Goal: Transaction & Acquisition: Subscribe to service/newsletter

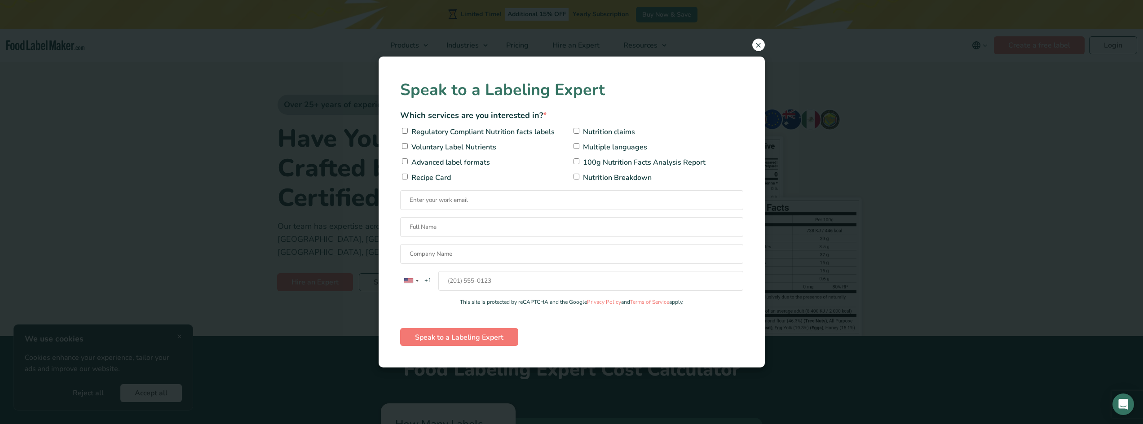
click at [756, 46] on span "×" at bounding box center [758, 45] width 13 height 13
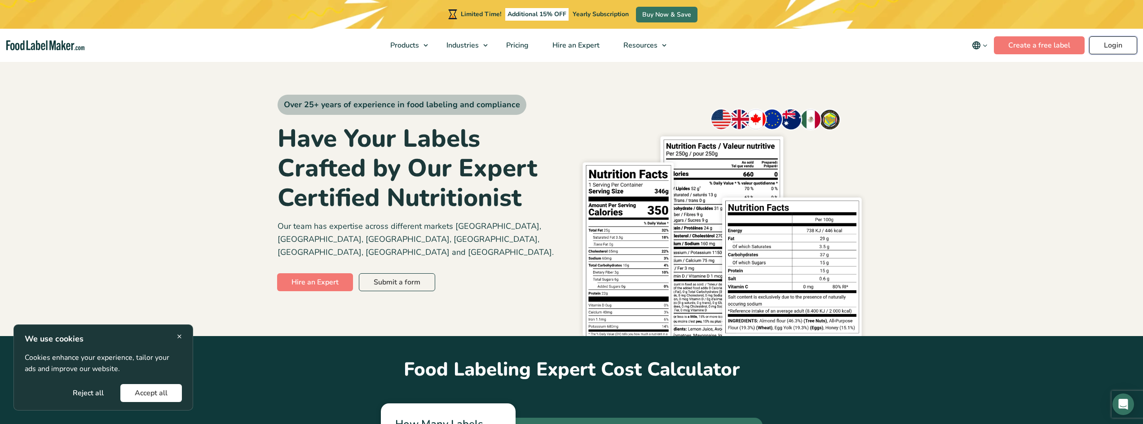
click at [1113, 43] on link "Login" at bounding box center [1113, 45] width 48 height 18
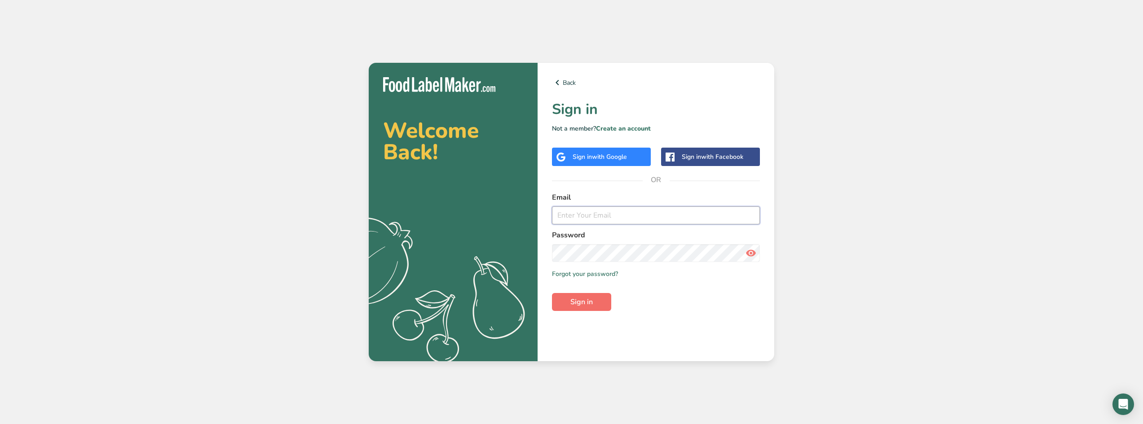
type input "aruiz@tastecolombiandeli.com"
click at [590, 304] on span "Sign in" at bounding box center [581, 302] width 22 height 11
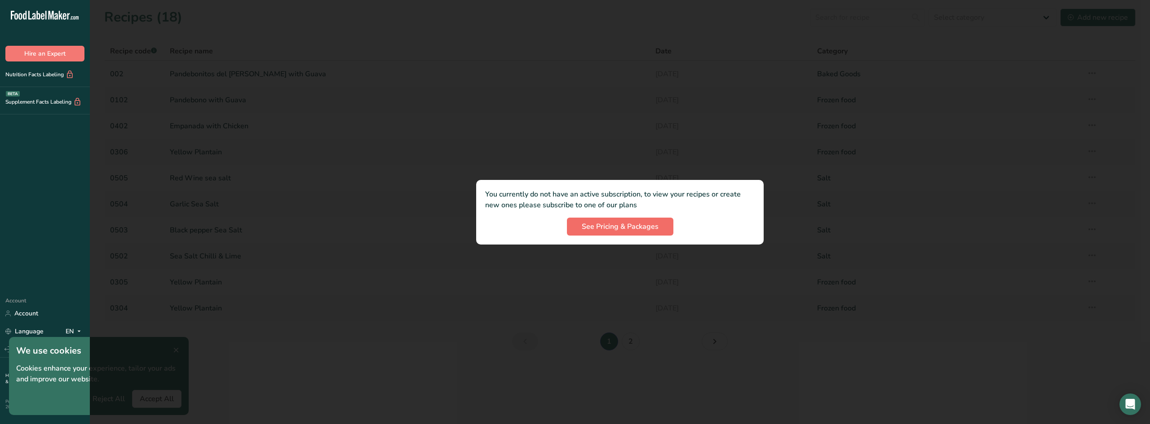
click at [595, 227] on div ".a-20{fill:#fff;} Hire an Expert Nutrition Facts Labeling Supplement Facts Labe…" at bounding box center [575, 212] width 1150 height 424
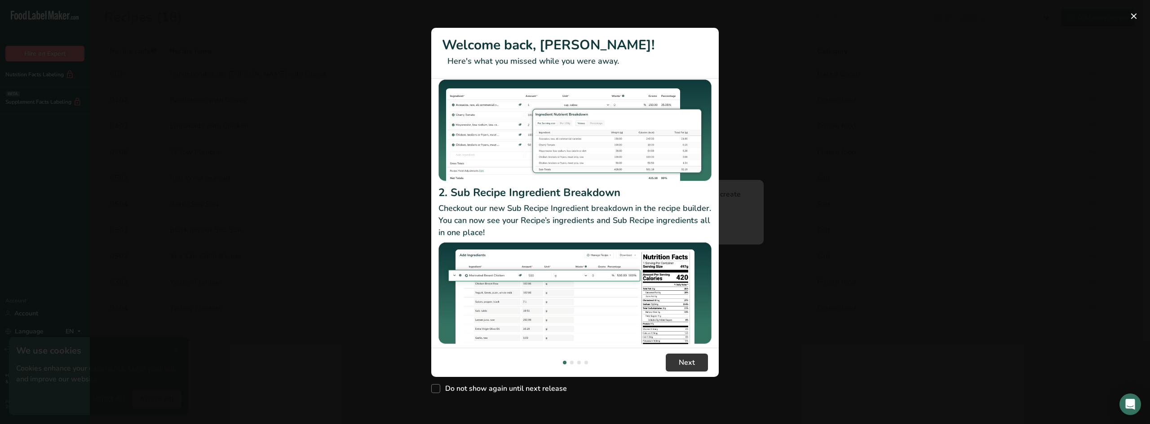
scroll to position [78, 0]
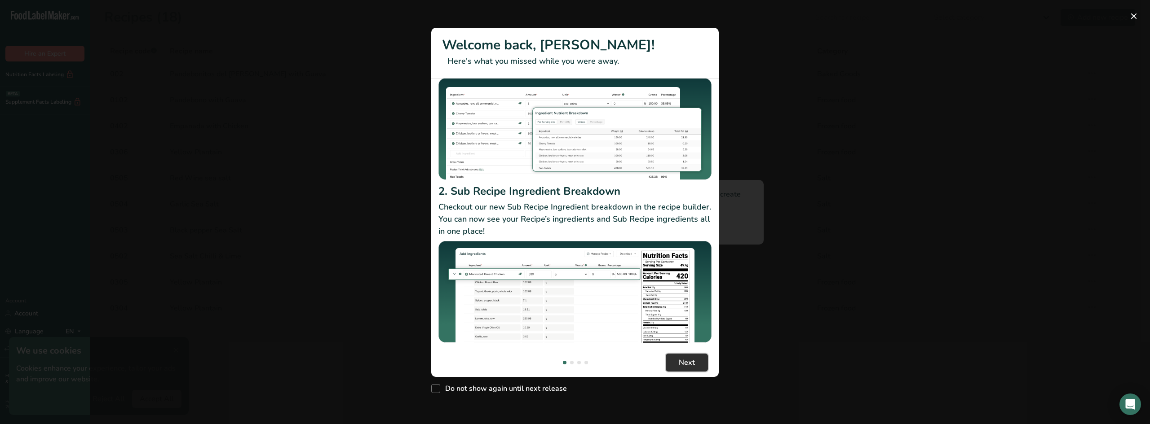
click at [695, 370] on button "Next" at bounding box center [687, 363] width 42 height 18
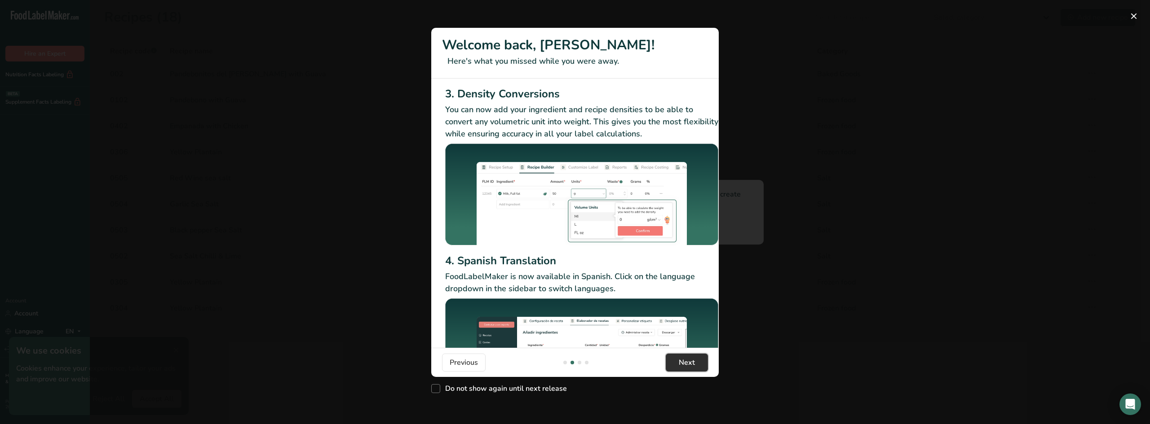
click at [695, 370] on button "Next" at bounding box center [687, 363] width 42 height 18
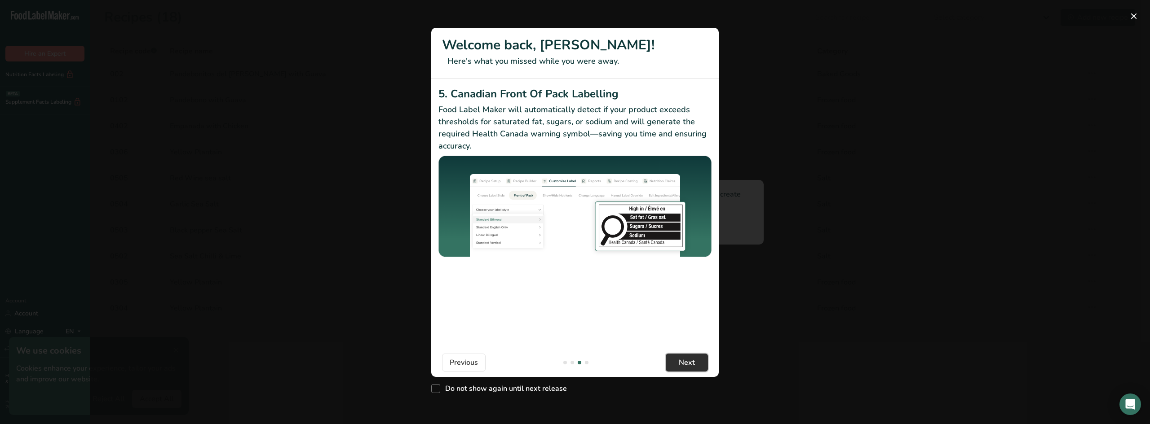
click at [695, 370] on button "Next" at bounding box center [687, 363] width 42 height 18
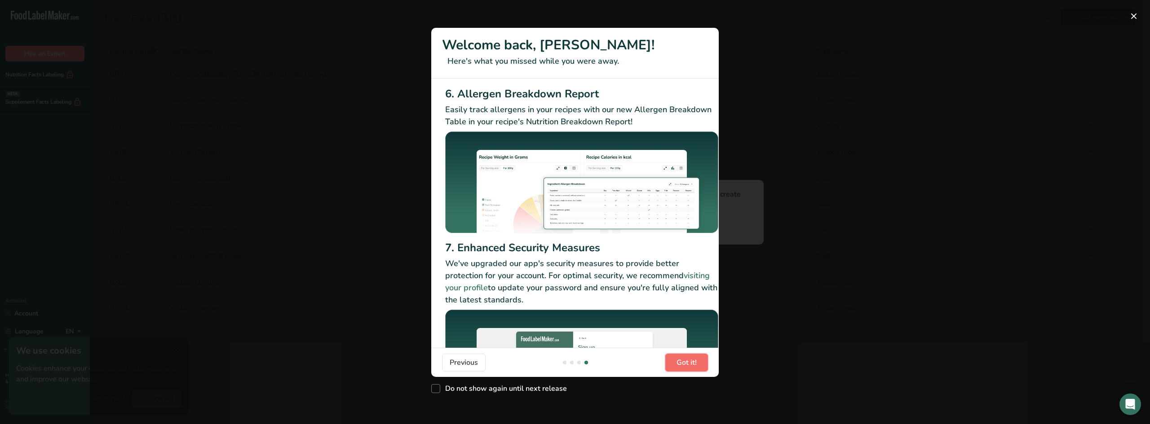
click at [695, 370] on button "Got it!" at bounding box center [686, 363] width 43 height 18
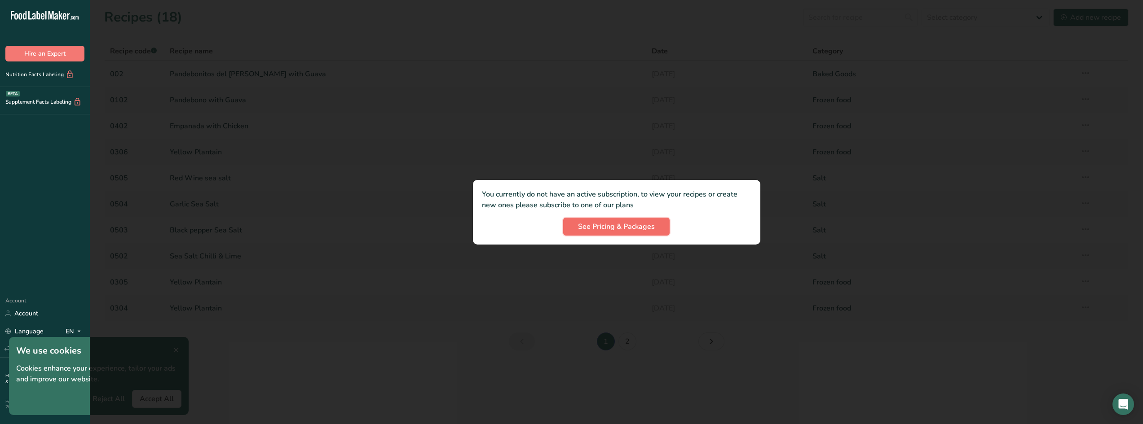
click at [652, 232] on button "See Pricing & Packages" at bounding box center [616, 227] width 106 height 18
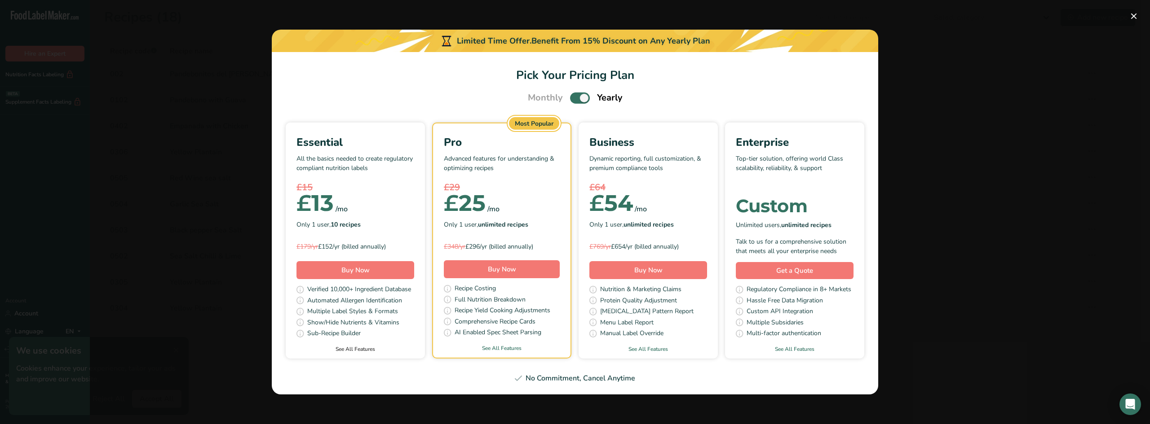
click at [370, 351] on link "See All Features" at bounding box center [355, 349] width 139 height 8
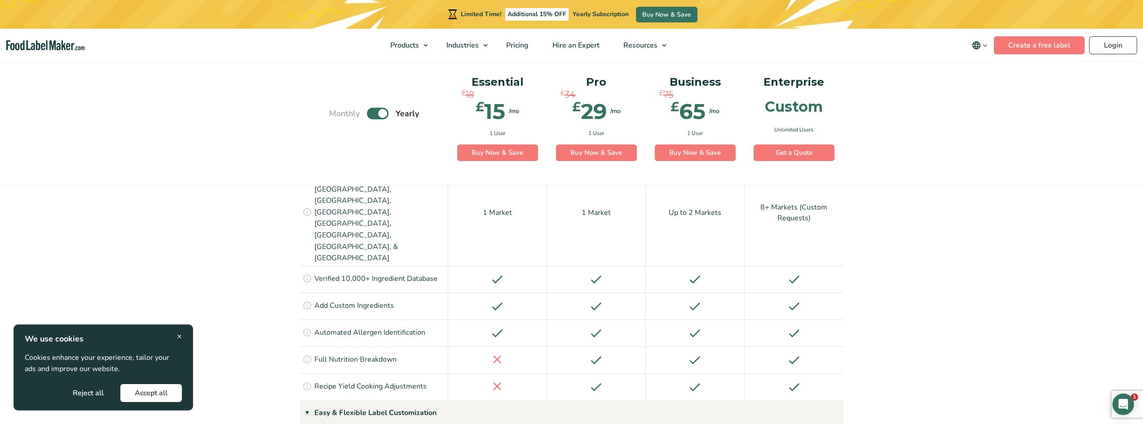
scroll to position [756, 0]
click at [141, 397] on button "Accept all" at bounding box center [151, 393] width 62 height 18
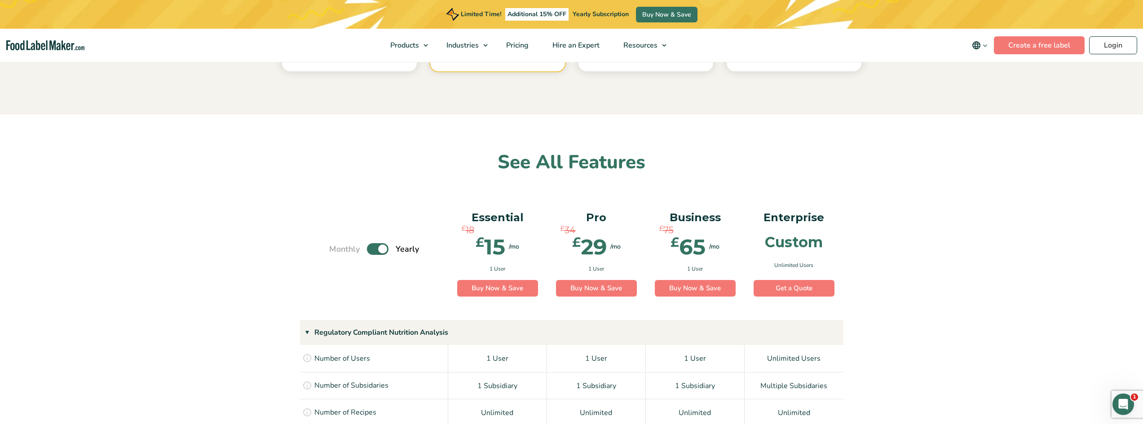
scroll to position [486, 0]
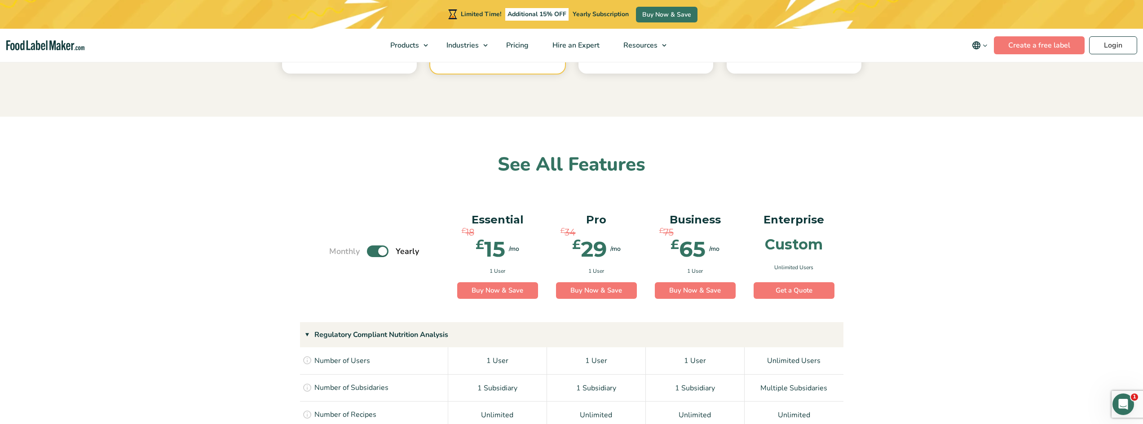
click at [372, 252] on label "Toggle" at bounding box center [378, 252] width 22 height 12
click at [337, 252] on input "Toggle" at bounding box center [334, 252] width 6 height 6
click at [387, 249] on label "Toggle" at bounding box center [378, 252] width 22 height 12
click at [337, 249] on input "Toggle" at bounding box center [334, 252] width 6 height 6
click at [369, 254] on label "Toggle" at bounding box center [378, 252] width 22 height 12
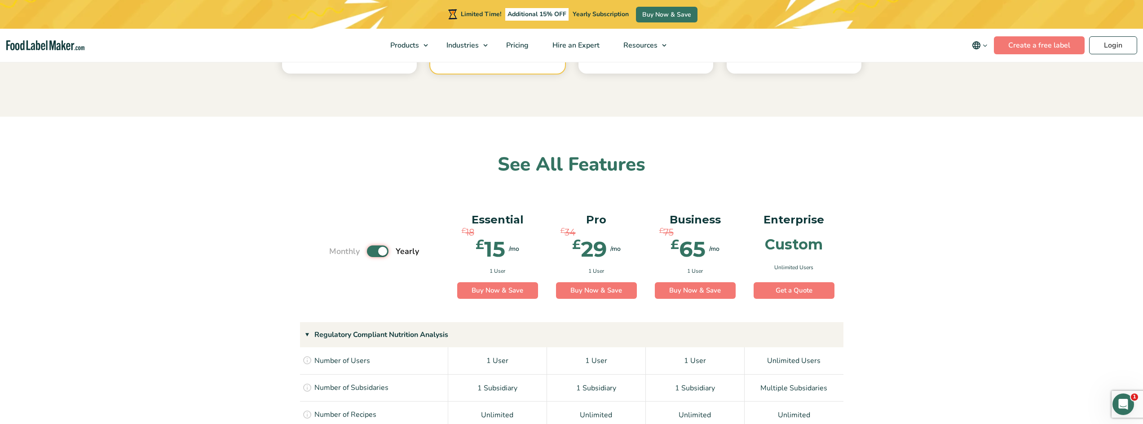
click at [337, 254] on input "Toggle" at bounding box center [334, 252] width 6 height 6
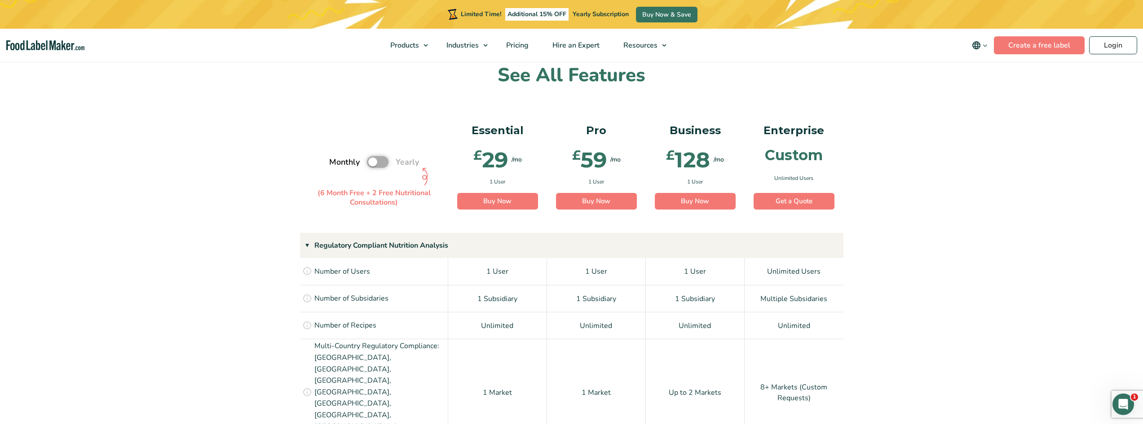
scroll to position [576, 0]
click at [383, 160] on label "Toggle" at bounding box center [378, 162] width 22 height 12
click at [337, 160] on input "Toggle" at bounding box center [334, 162] width 6 height 6
checkbox input "true"
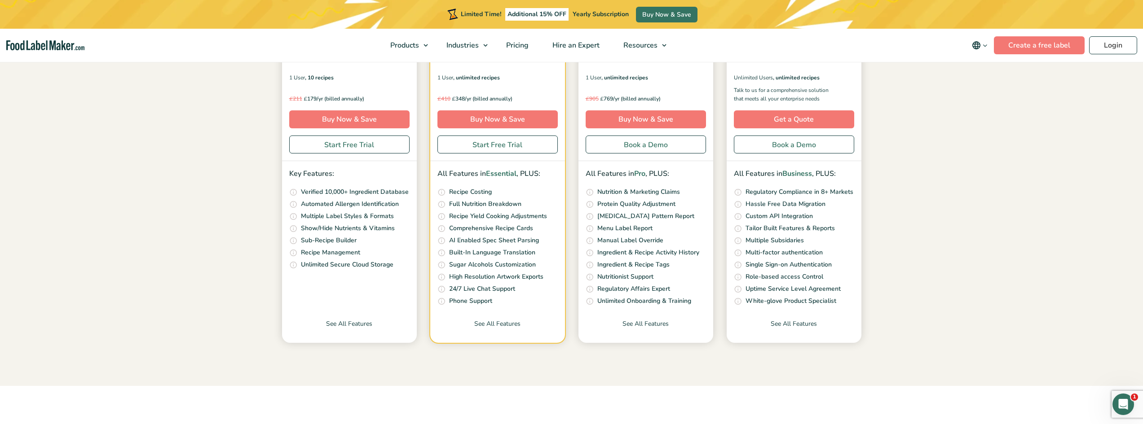
scroll to position [0, 0]
